Goal: Task Accomplishment & Management: Use online tool/utility

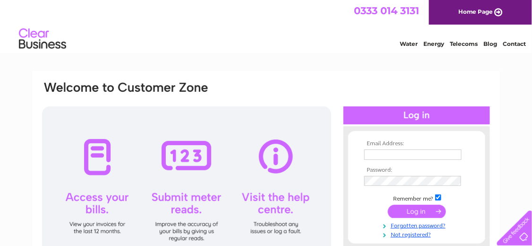
type input "dwebc1907@gmail.com"
click at [419, 210] on input "submit" at bounding box center [417, 211] width 58 height 13
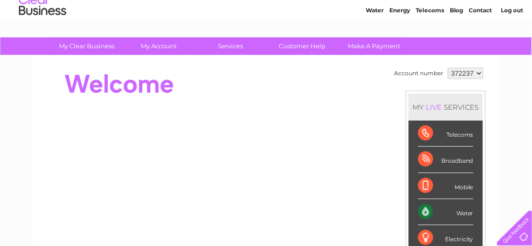
scroll to position [47, 0]
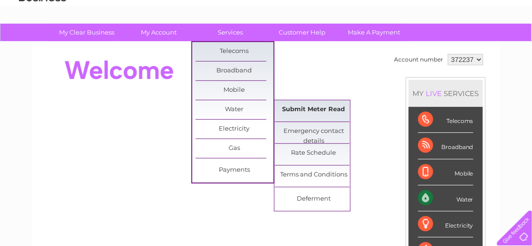
click at [307, 108] on link "Submit Meter Read" at bounding box center [314, 109] width 78 height 19
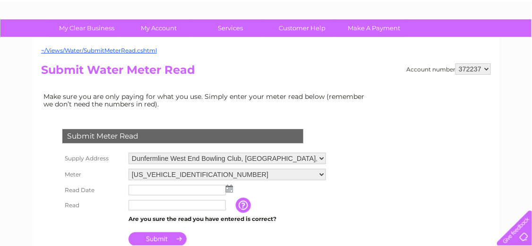
scroll to position [142, 0]
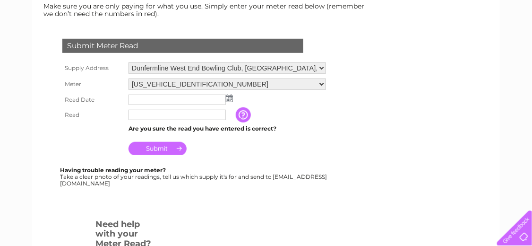
click at [230, 95] on img at bounding box center [229, 99] width 7 height 8
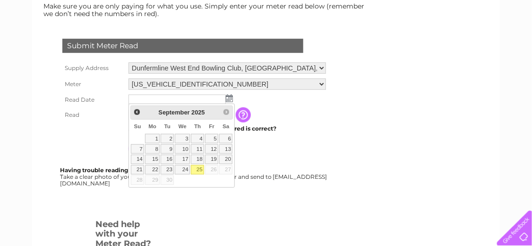
click at [200, 165] on link "25" at bounding box center [197, 169] width 13 height 9
type input "2025/09/25"
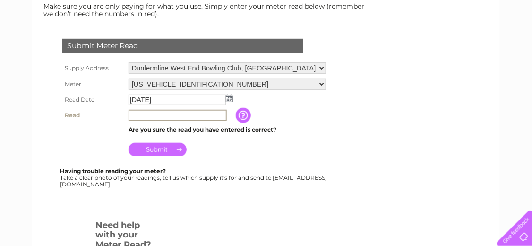
click at [153, 117] on input "text" at bounding box center [178, 115] width 98 height 11
click at [151, 113] on input "text" at bounding box center [178, 115] width 98 height 11
type input "03057"
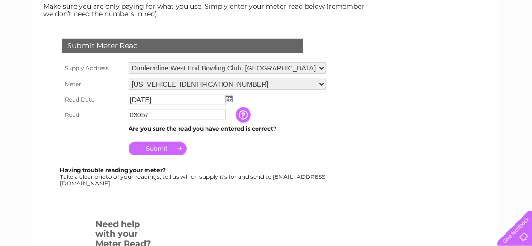
click at [165, 149] on input "Submit" at bounding box center [158, 148] width 58 height 13
